Goal: Information Seeking & Learning: Find specific fact

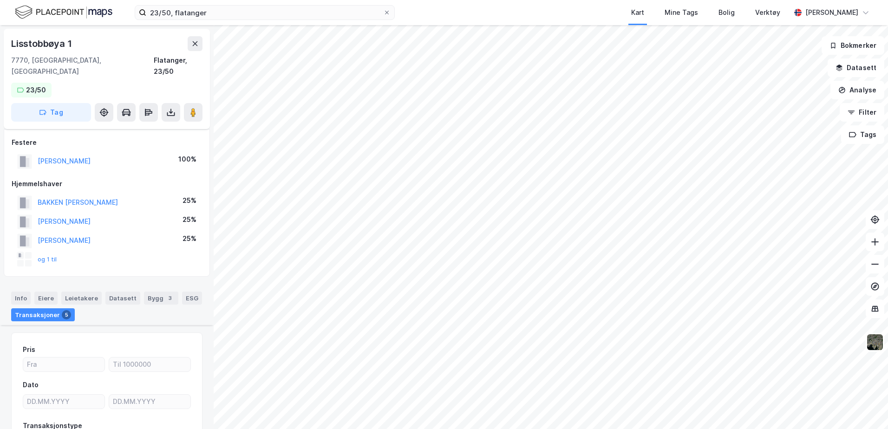
scroll to position [623, 0]
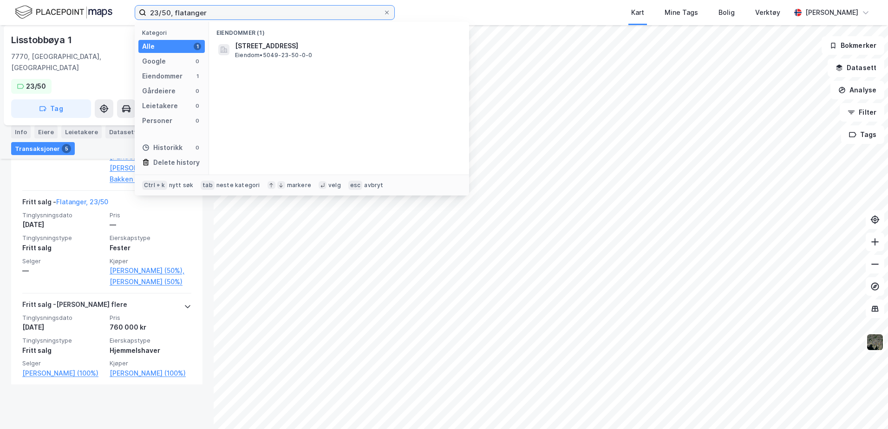
drag, startPoint x: 212, startPoint y: 10, endPoint x: 145, endPoint y: 11, distance: 66.9
click at [145, 11] on label "23/50, flatanger" at bounding box center [265, 12] width 260 height 15
type input "117/3, marker"
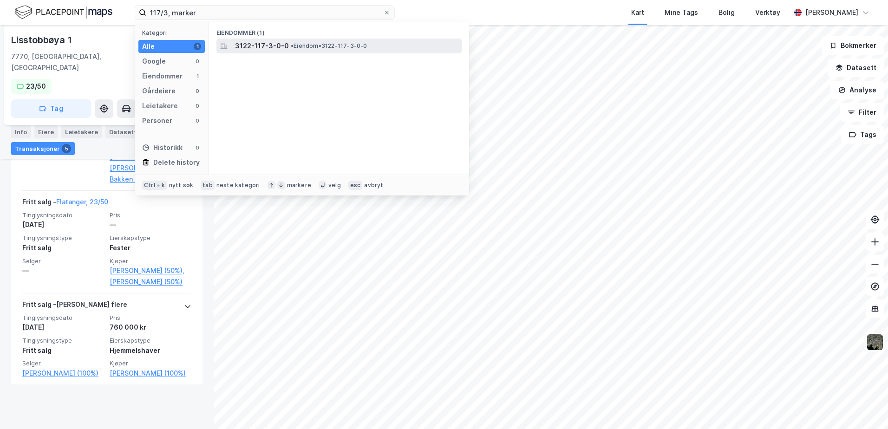
click at [263, 48] on span "3122-117-3-0-0" at bounding box center [262, 45] width 54 height 11
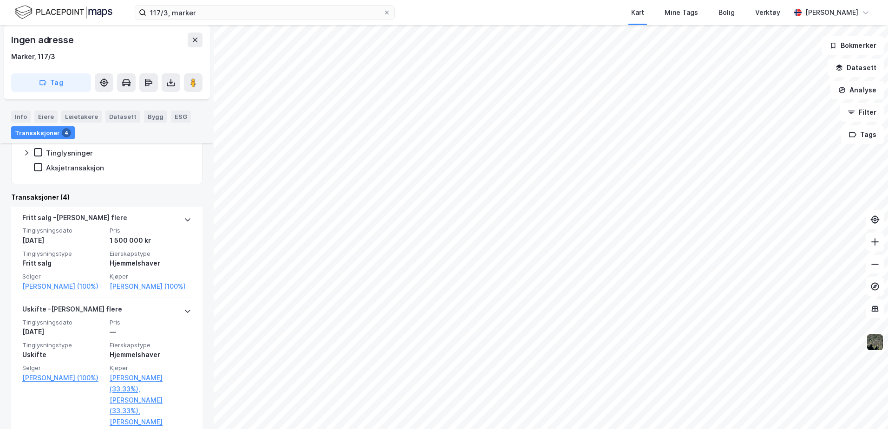
scroll to position [232, 0]
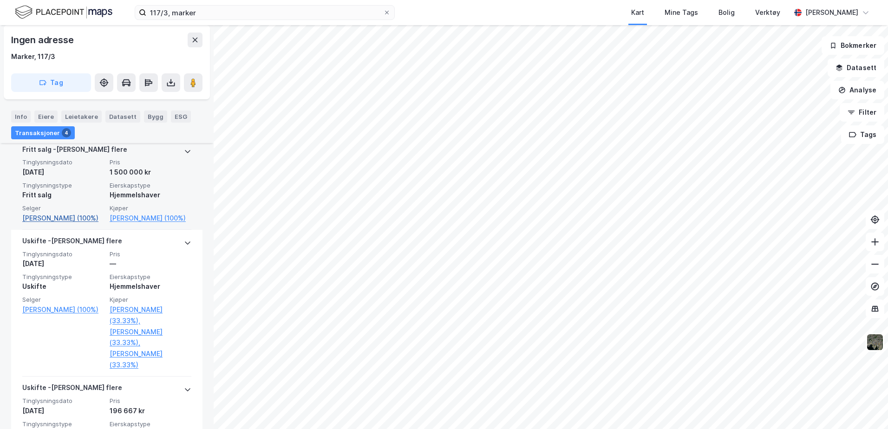
click at [38, 219] on link "[PERSON_NAME] (100%)" at bounding box center [63, 218] width 82 height 11
